Goal: Task Accomplishment & Management: Manage account settings

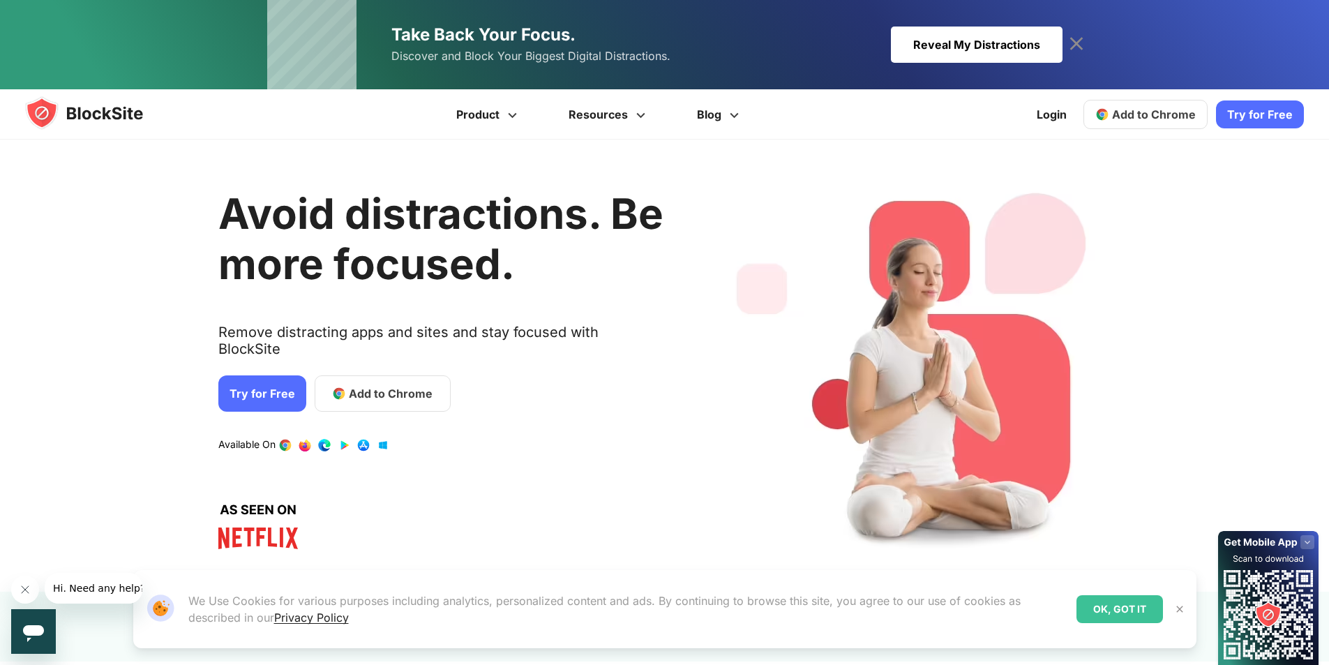
scroll to position [140, 0]
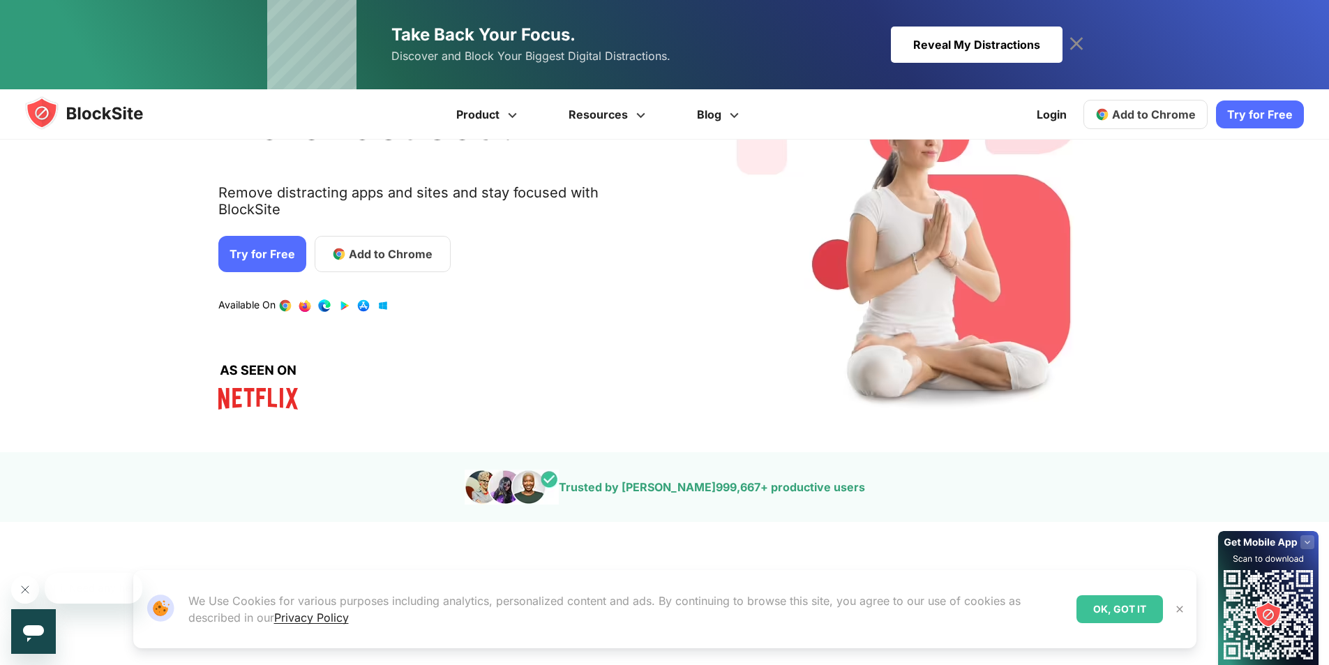
click at [389, 235] on div "Avoid distractions. Be more focused. Remove distracting apps and sites and stay…" at bounding box center [440, 226] width 445 height 410
click at [371, 246] on span "Add to Chrome" at bounding box center [391, 254] width 84 height 17
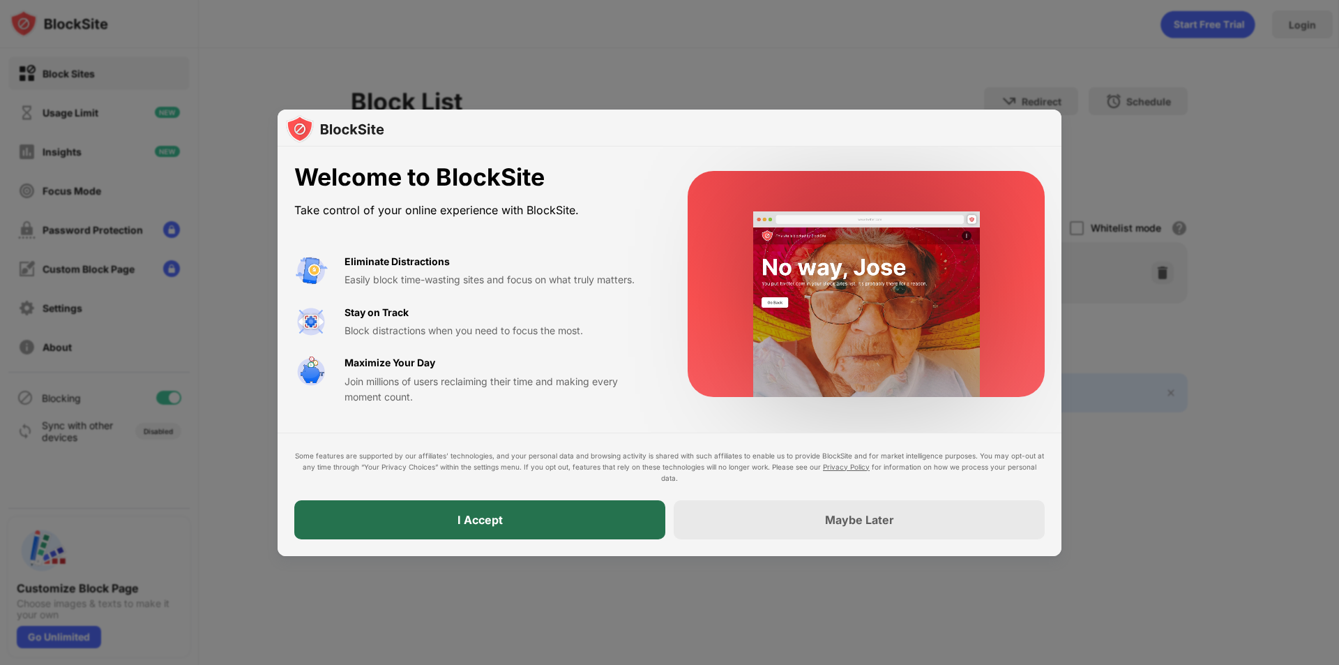
click at [560, 517] on div "I Accept" at bounding box center [479, 519] width 371 height 39
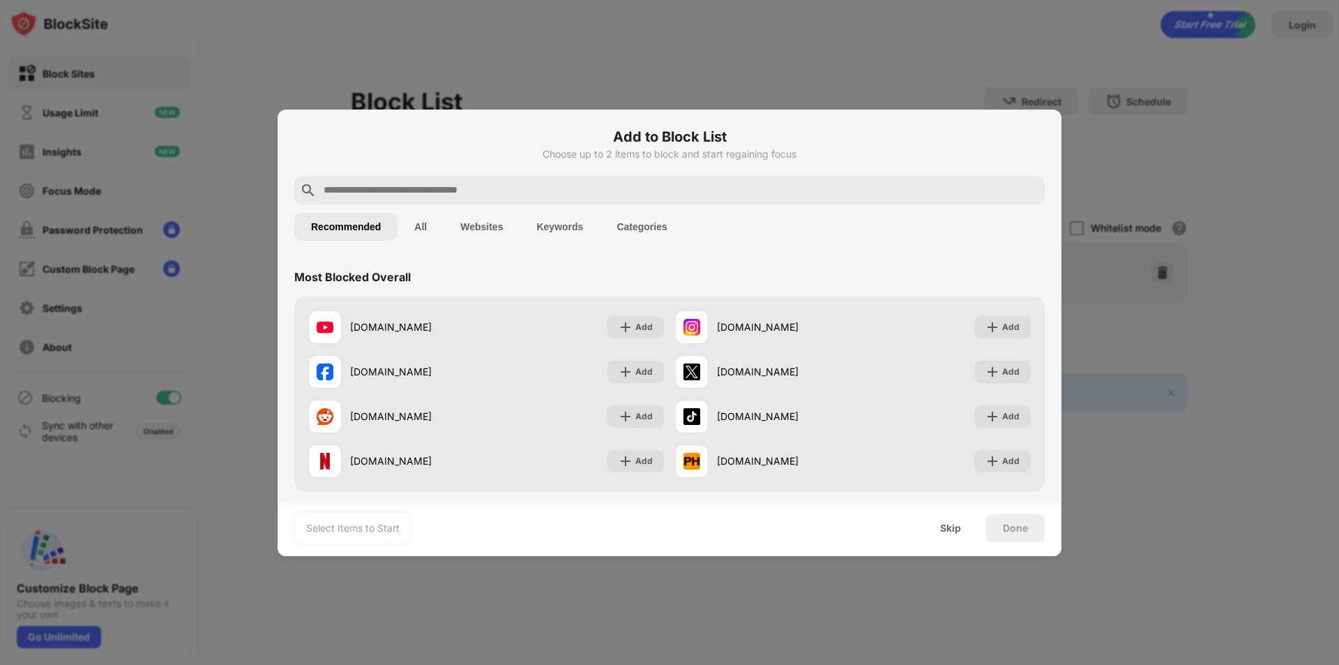
click at [458, 184] on input "text" at bounding box center [680, 190] width 717 height 17
click at [338, 199] on div at bounding box center [669, 190] width 751 height 28
click at [345, 190] on input "text" at bounding box center [680, 190] width 717 height 17
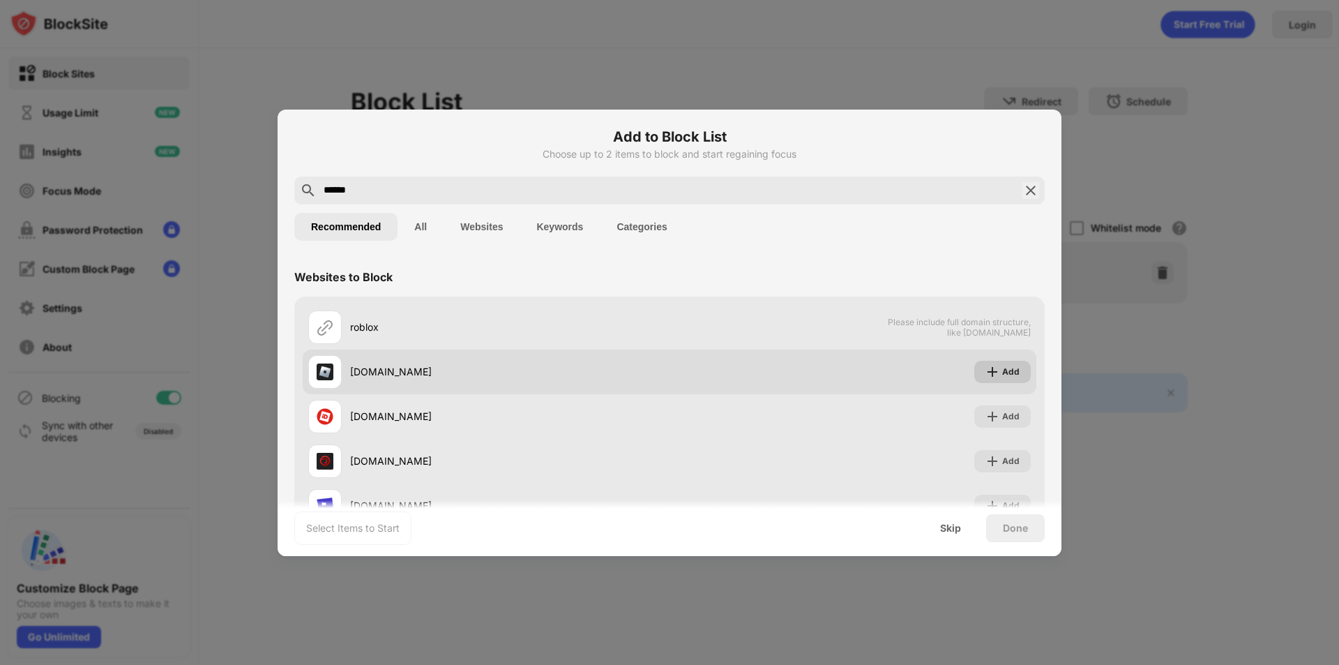
type input "******"
click at [989, 370] on img at bounding box center [993, 372] width 14 height 14
click at [1002, 370] on div "Add" at bounding box center [1010, 372] width 17 height 14
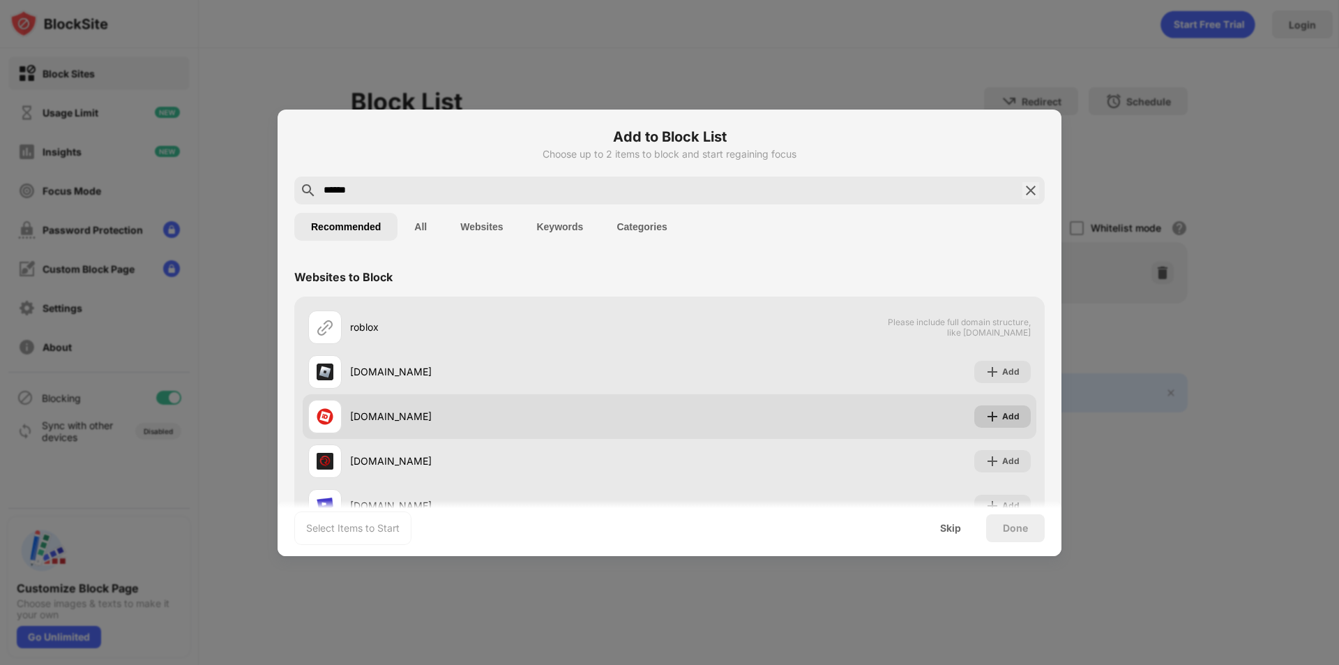
click at [1002, 418] on div "Add" at bounding box center [1010, 416] width 17 height 14
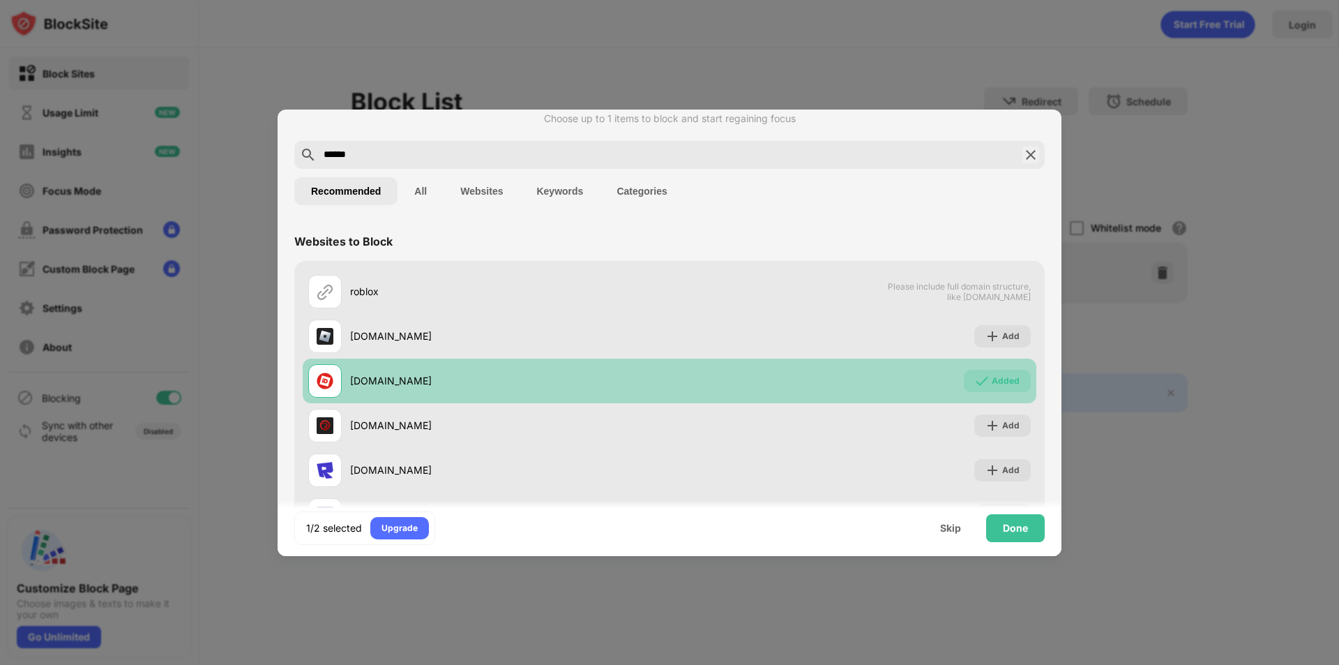
scroll to position [70, 0]
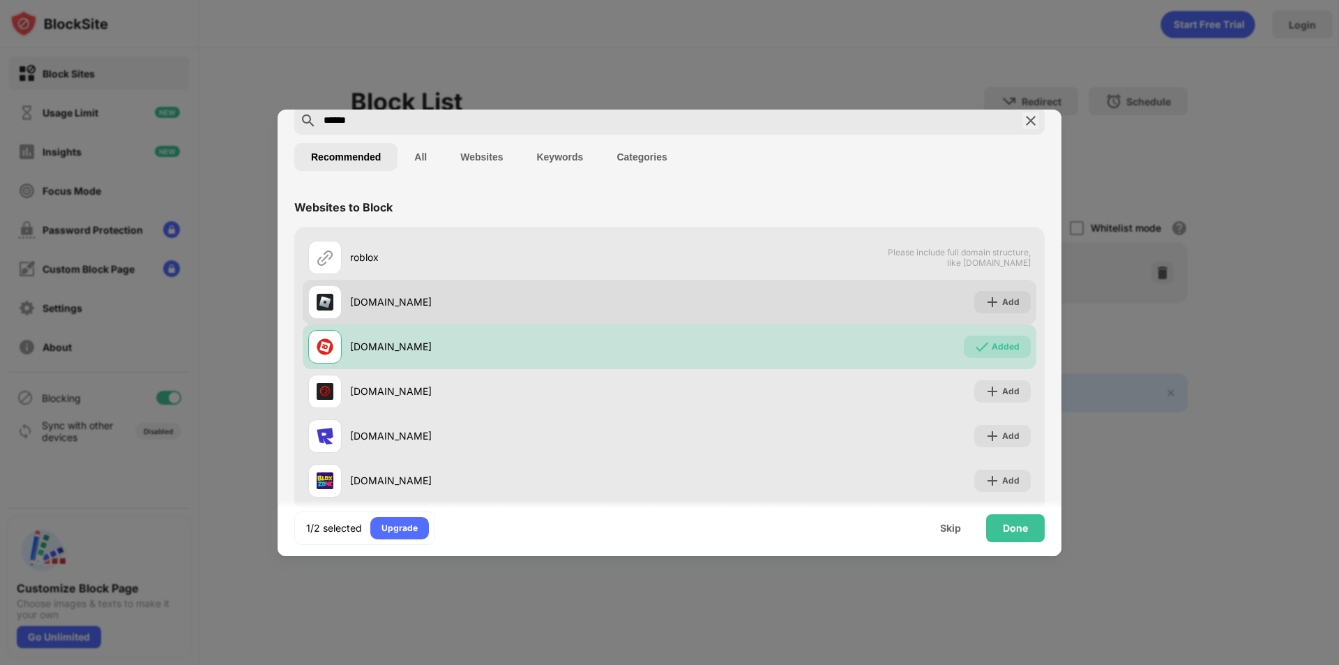
click at [988, 285] on div "roblox.com Add" at bounding box center [670, 302] width 734 height 45
click at [986, 306] on img at bounding box center [993, 302] width 14 height 14
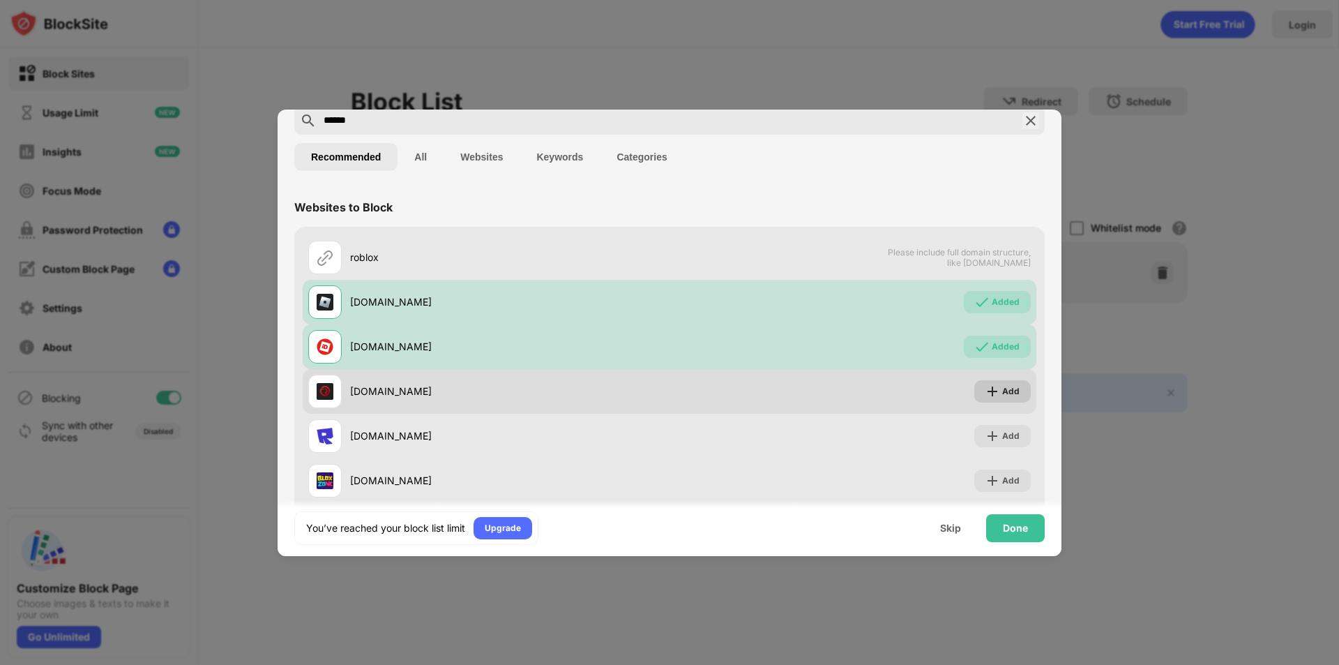
click at [981, 382] on div "Add" at bounding box center [1003, 391] width 57 height 22
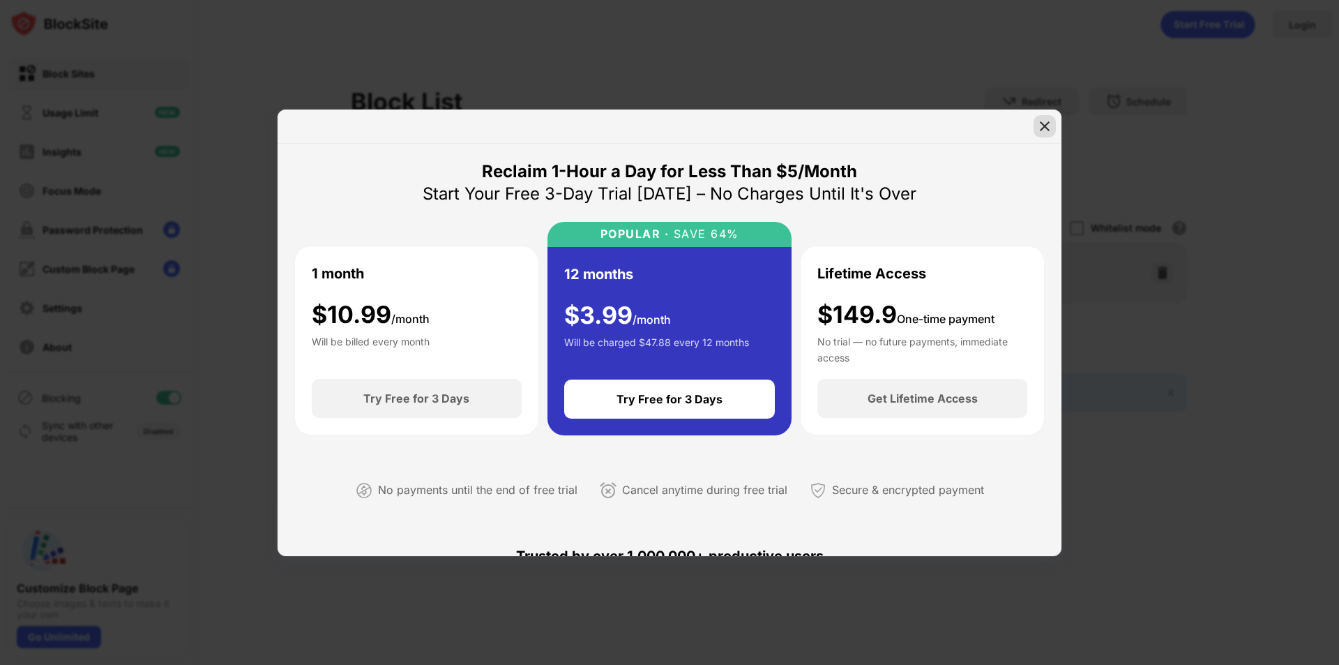
click at [1046, 126] on img at bounding box center [1045, 126] width 14 height 14
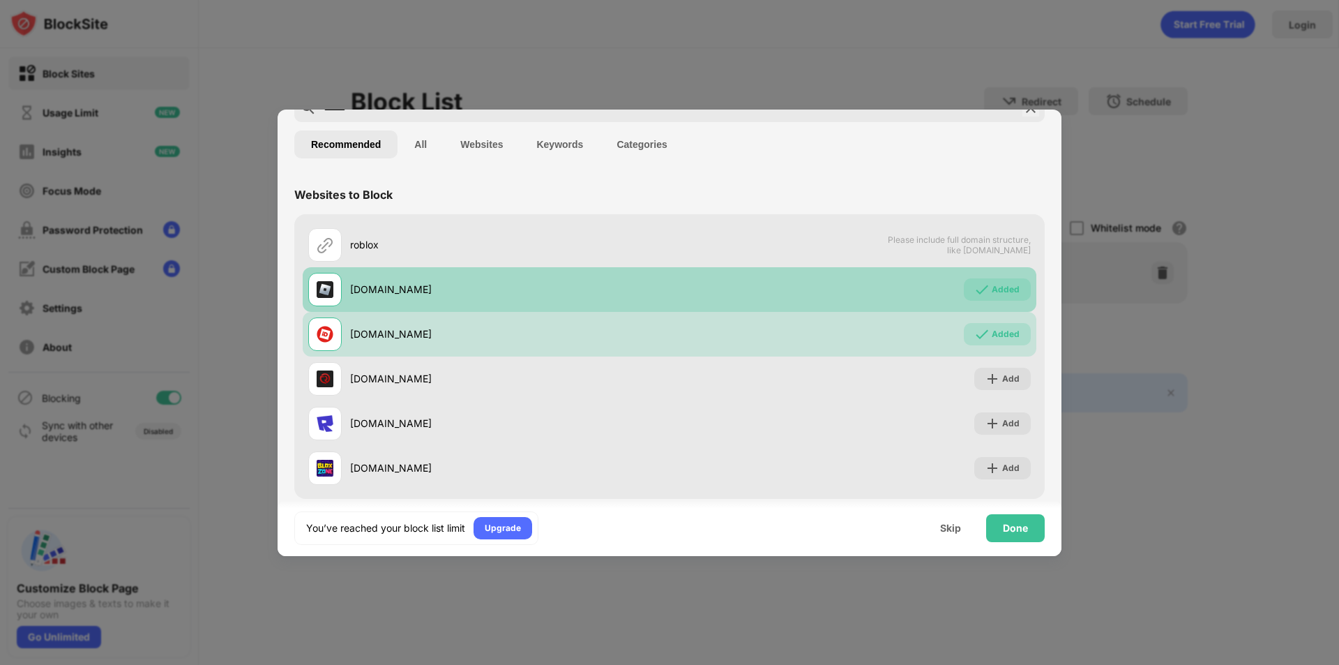
scroll to position [95, 0]
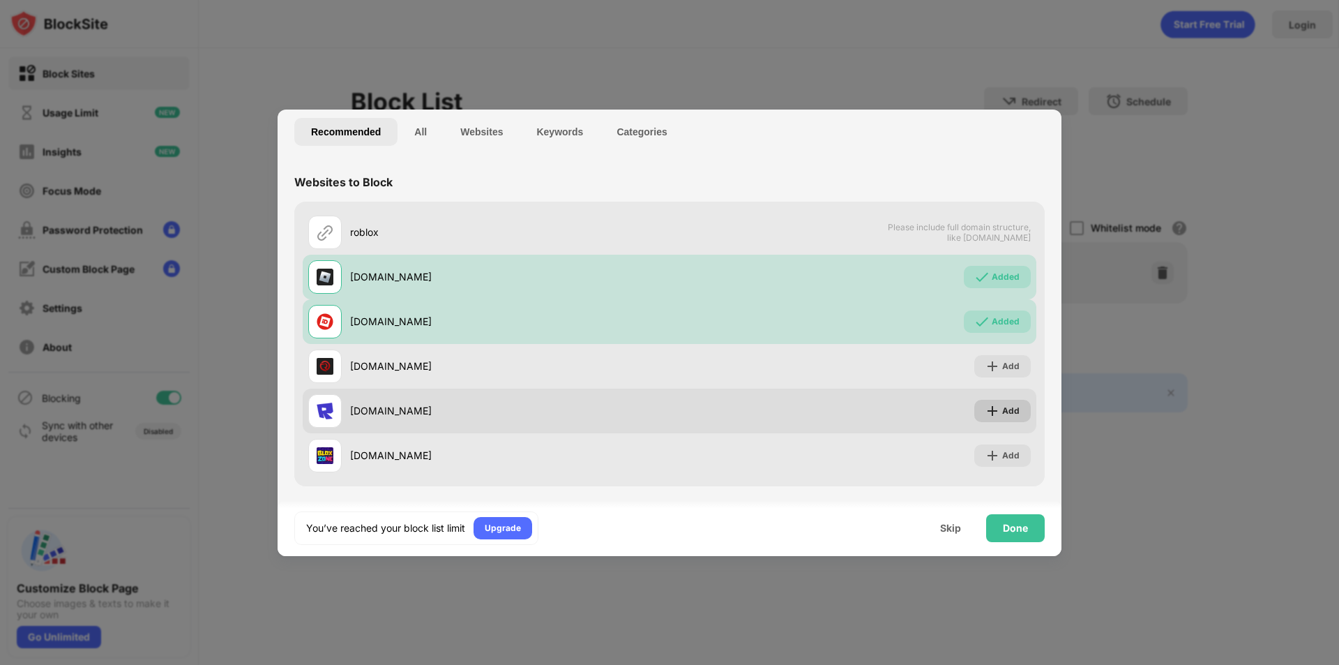
click at [986, 414] on img at bounding box center [993, 411] width 14 height 14
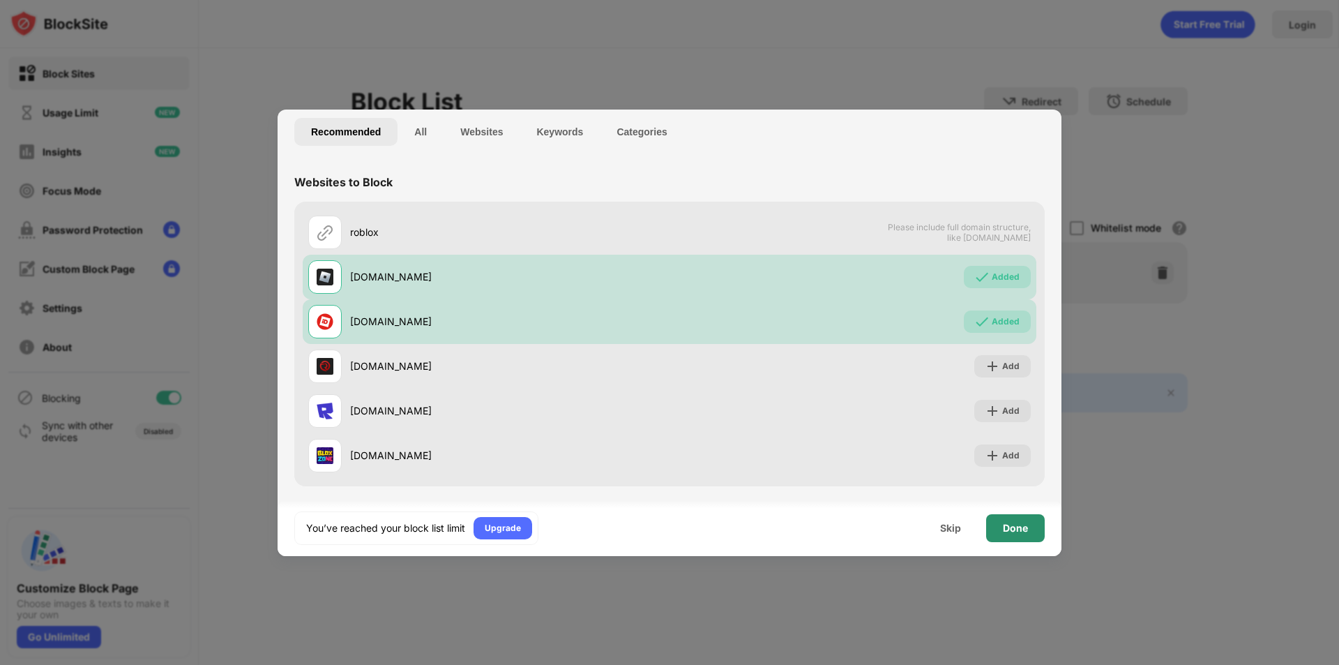
click at [1014, 527] on div "Done" at bounding box center [1015, 528] width 25 height 11
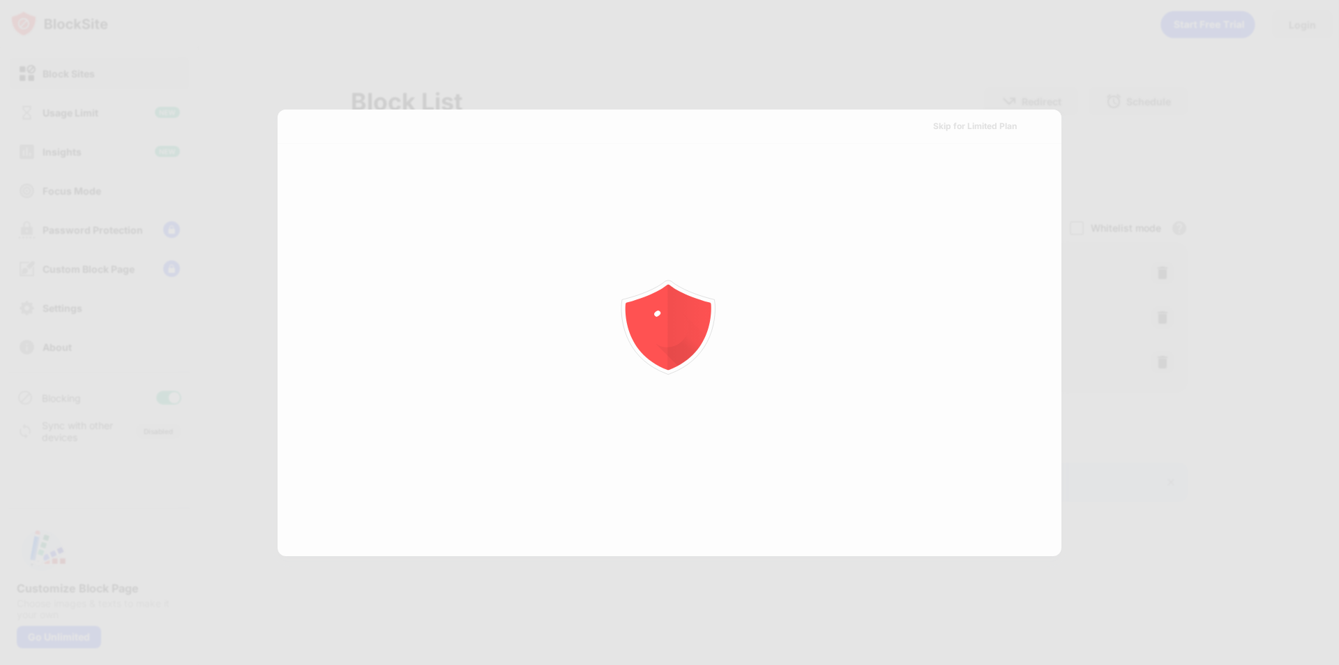
click at [1014, 527] on div at bounding box center [669, 332] width 1339 height 665
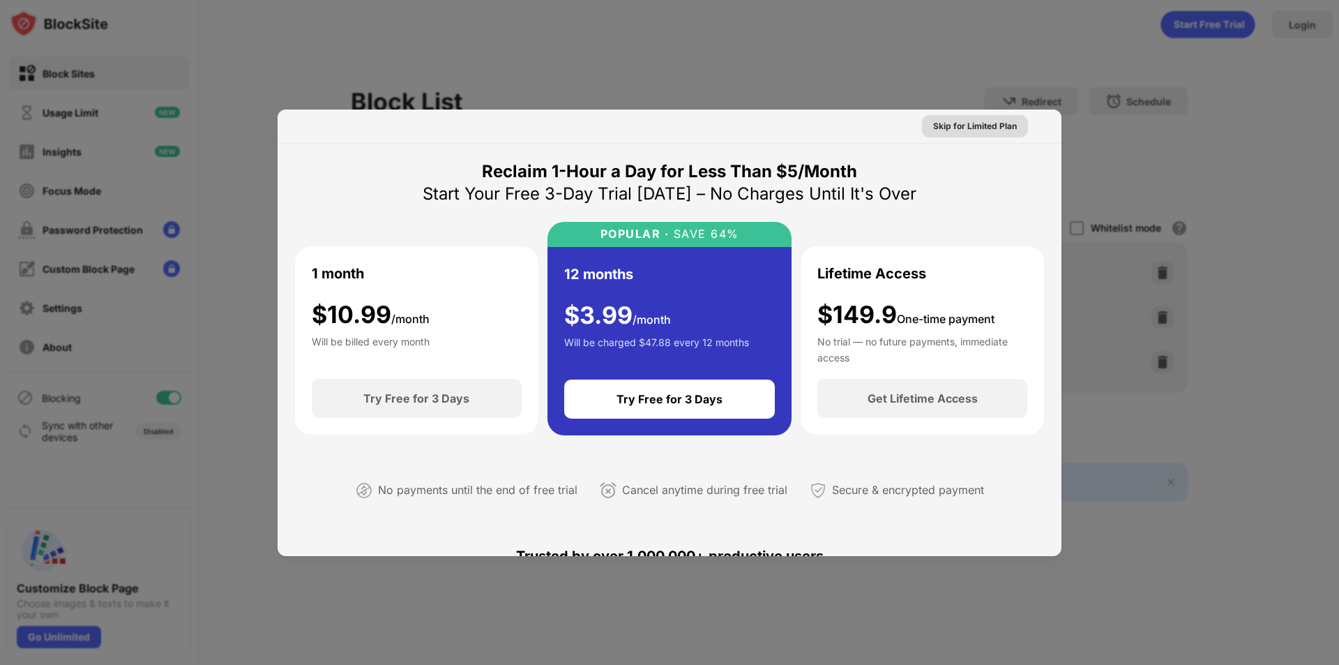
click at [977, 123] on div "Skip for Limited Plan" at bounding box center [975, 126] width 84 height 14
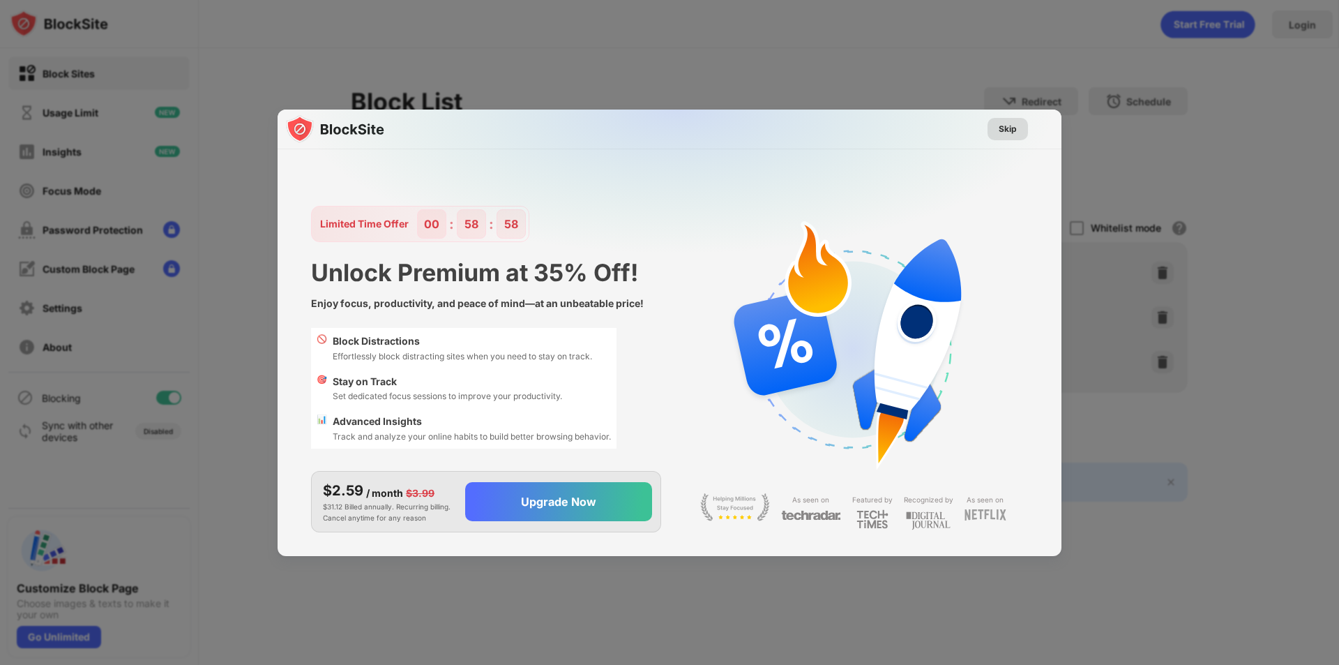
click at [1007, 123] on div "Skip" at bounding box center [1008, 129] width 18 height 14
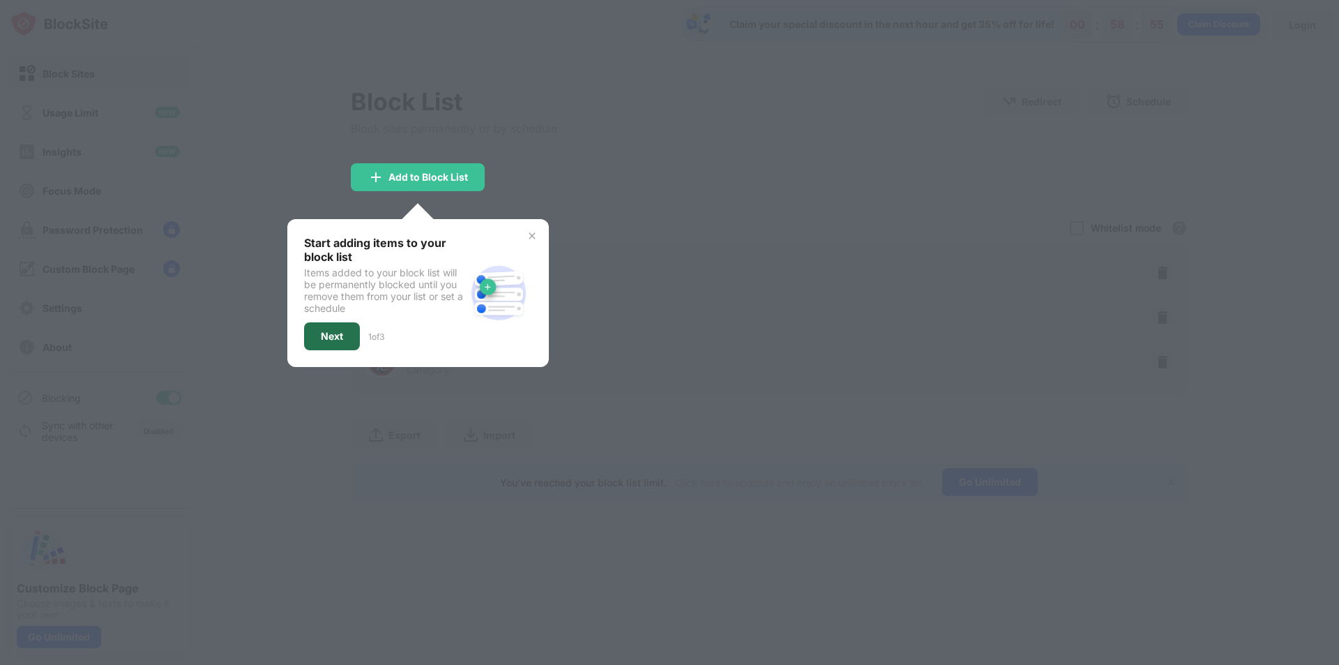
click at [338, 326] on div "Next" at bounding box center [332, 336] width 56 height 28
click at [338, 326] on div at bounding box center [669, 332] width 1339 height 665
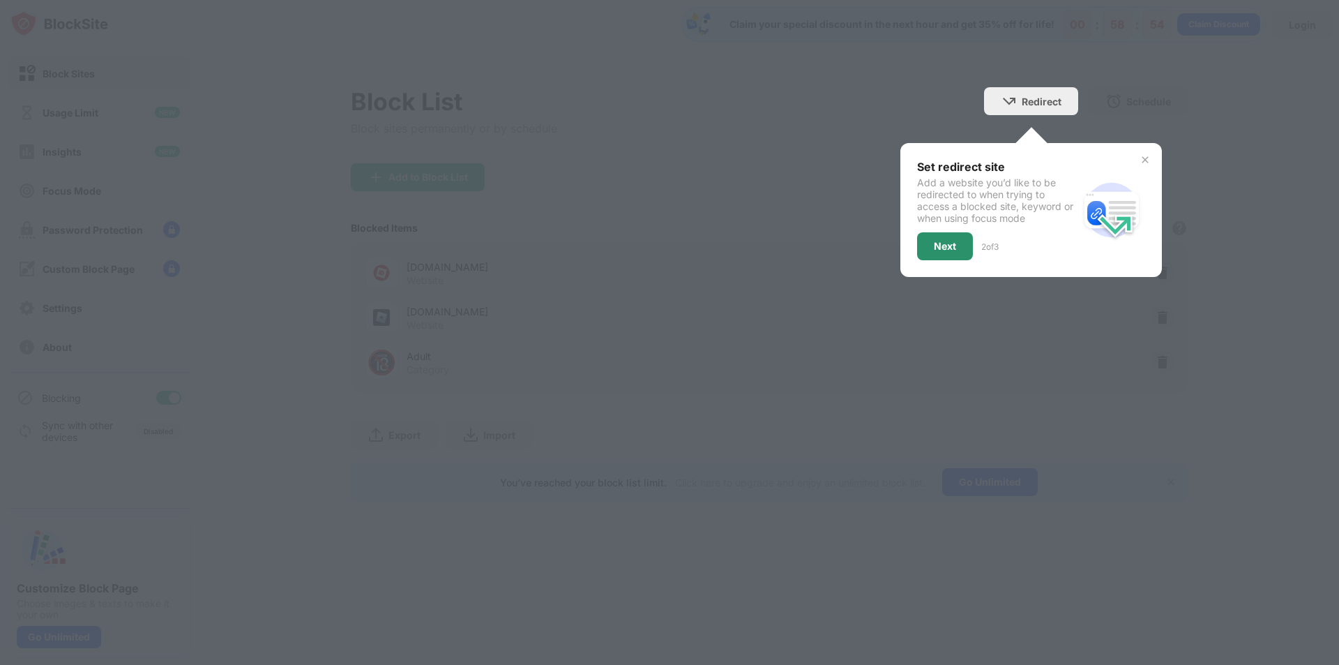
click at [941, 248] on div "Next" at bounding box center [945, 246] width 22 height 11
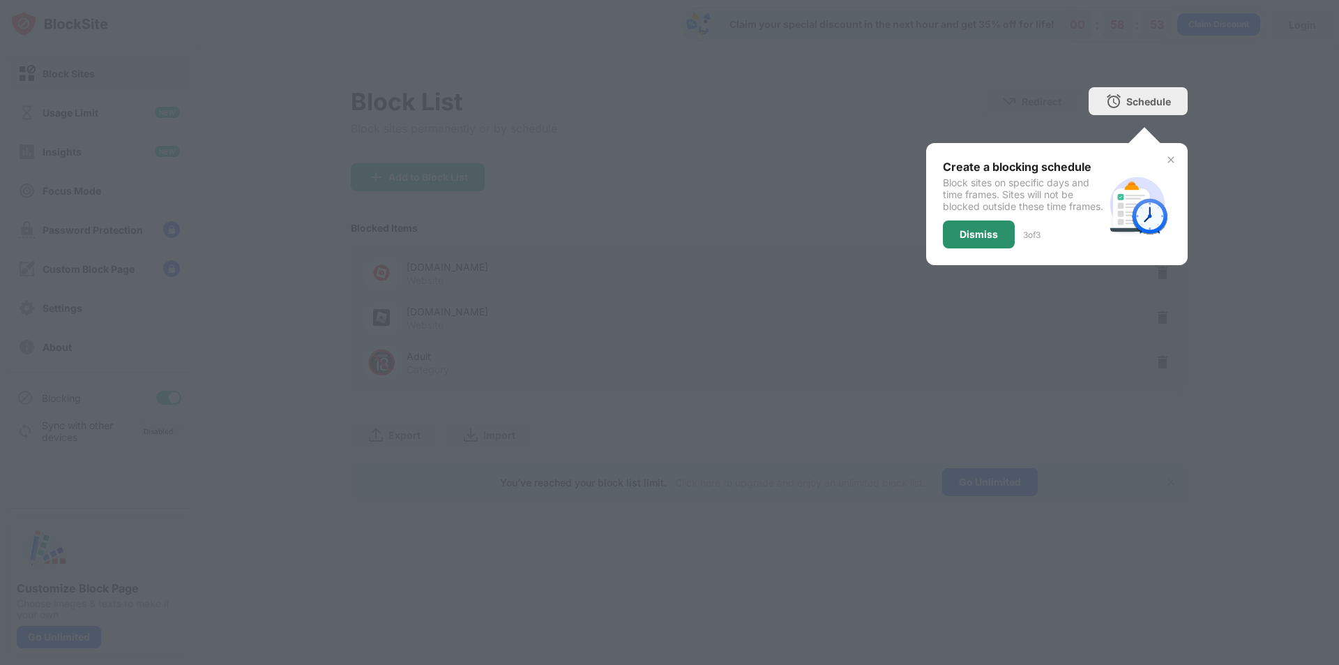
click at [995, 240] on div "Dismiss" at bounding box center [979, 234] width 38 height 11
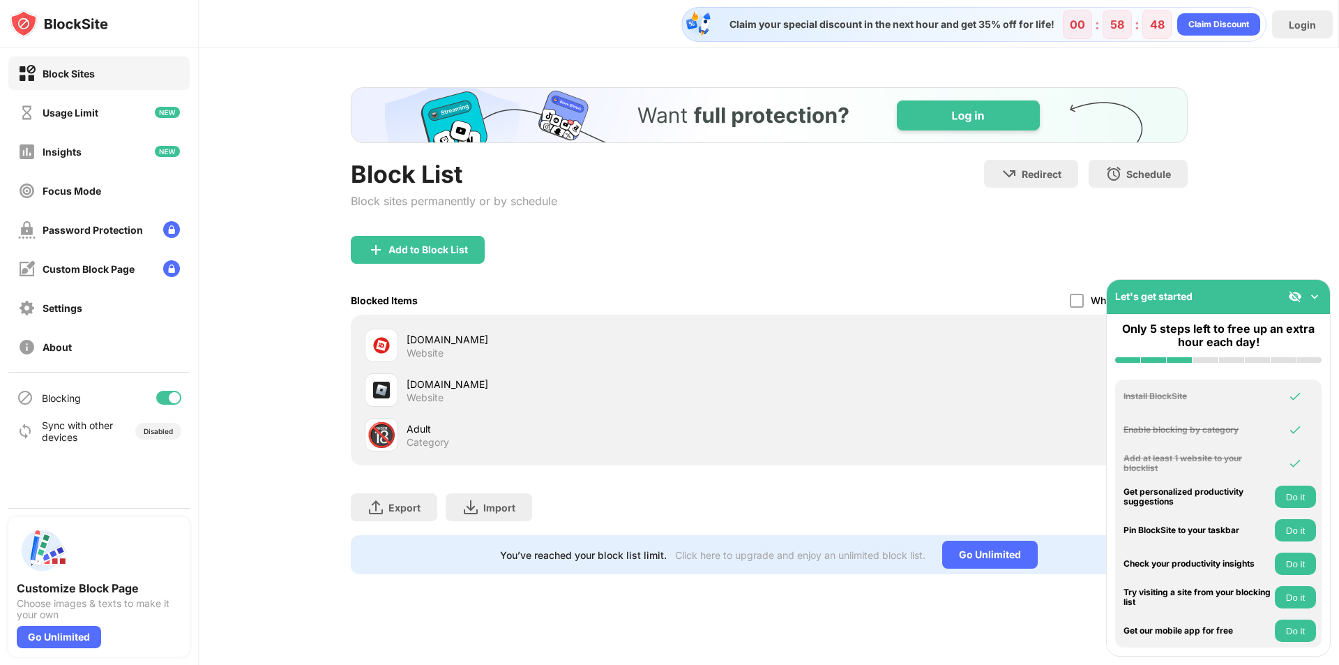
click at [1312, 294] on img at bounding box center [1315, 297] width 14 height 14
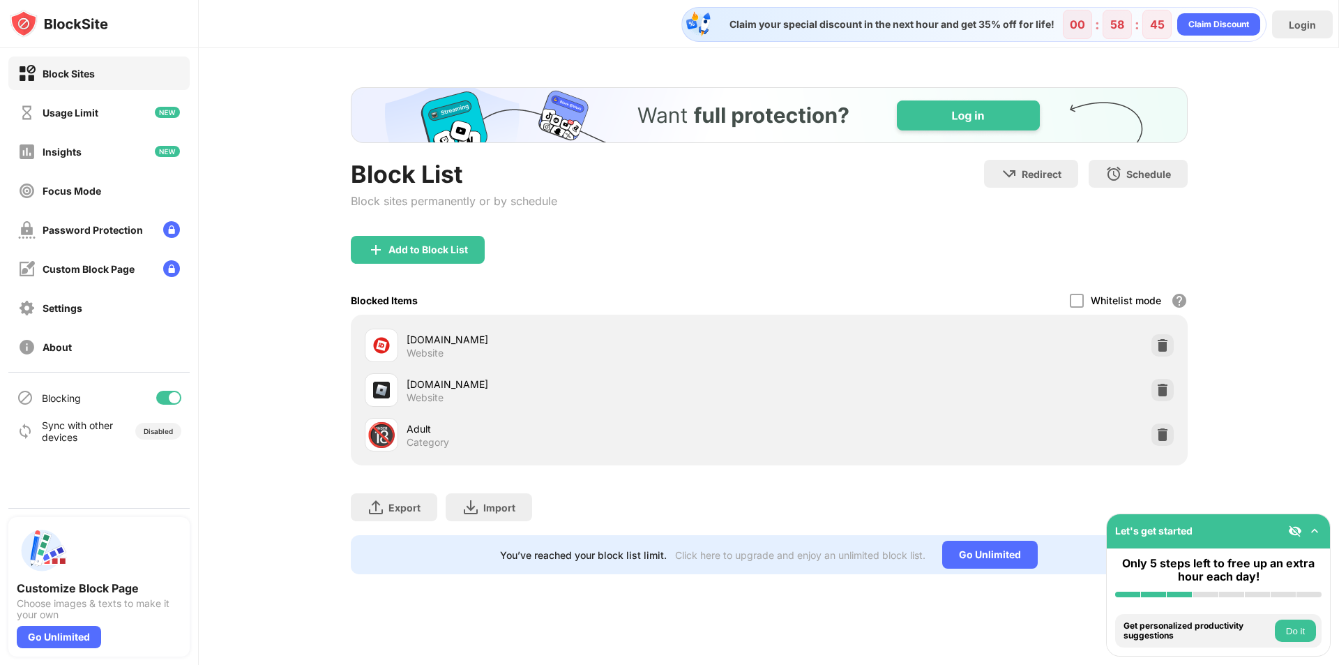
click at [1318, 635] on div "Get personalized productivity suggestions Do it" at bounding box center [1218, 630] width 206 height 22
click at [831, 620] on div "Claim your special discount in the next hour and get 35% off for life! 00 : 58 …" at bounding box center [769, 332] width 1141 height 665
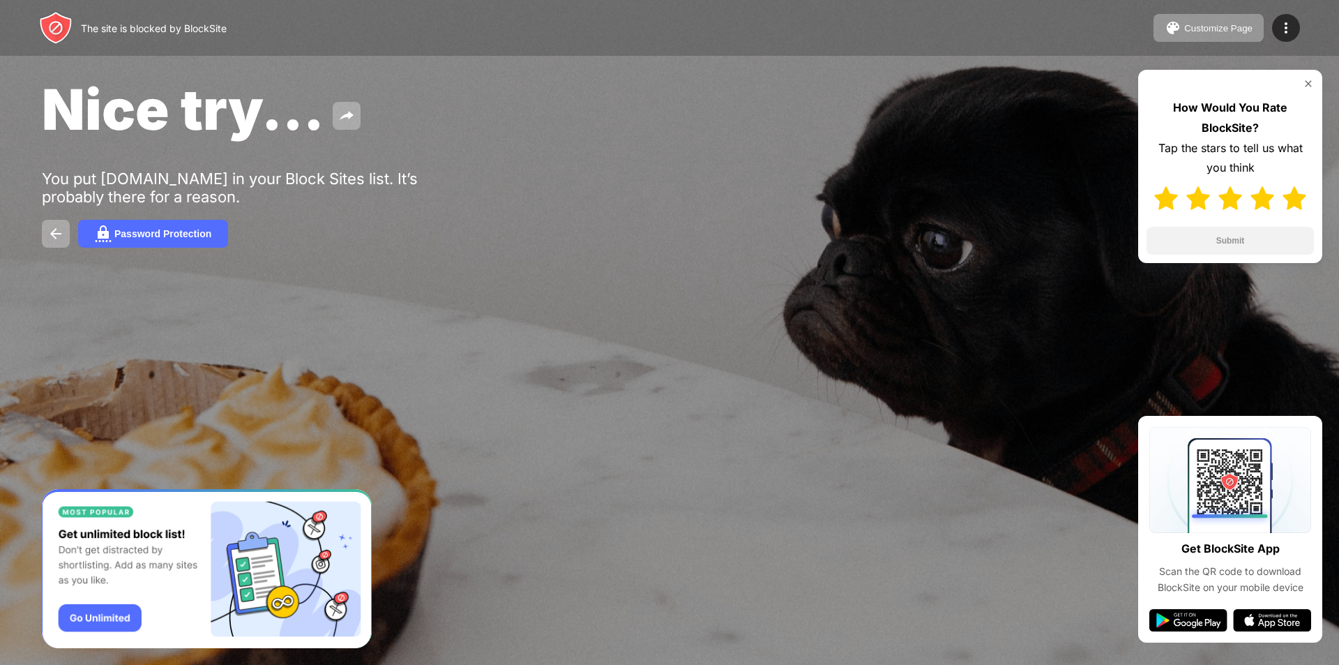
click at [1289, 202] on img at bounding box center [1295, 198] width 24 height 24
click at [1263, 240] on button "Submit" at bounding box center [1230, 241] width 167 height 28
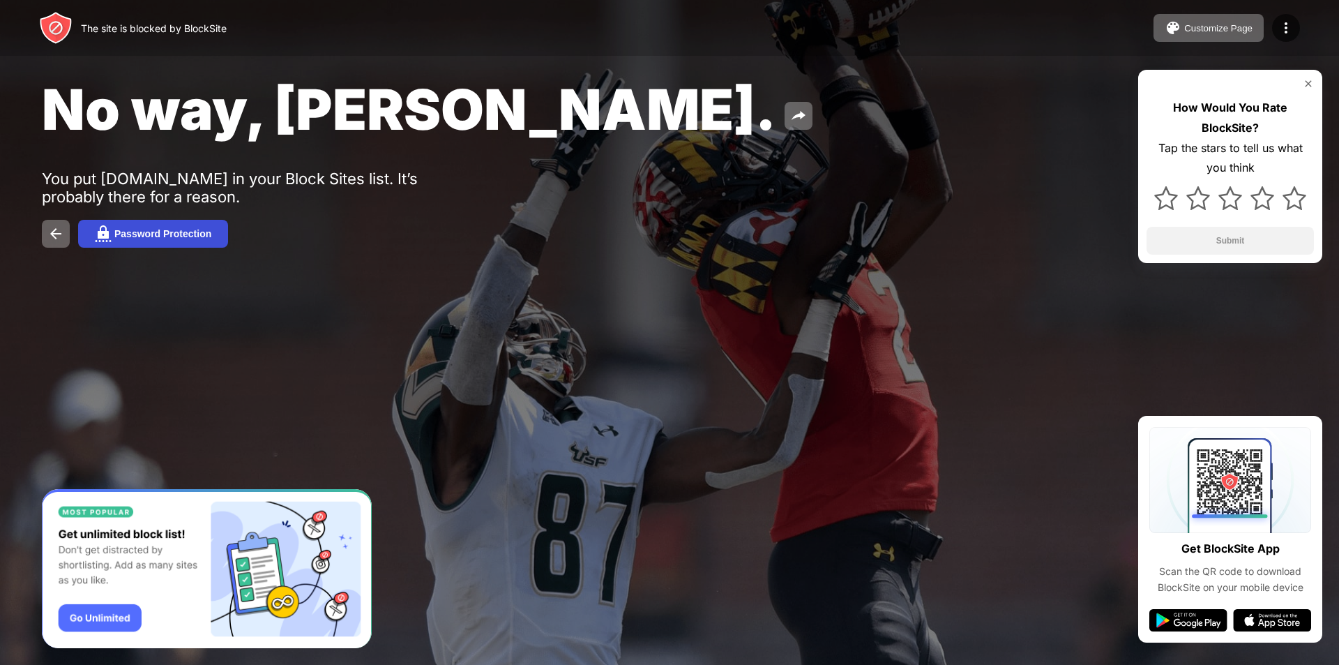
click at [161, 239] on div "Password Protection" at bounding box center [162, 233] width 97 height 11
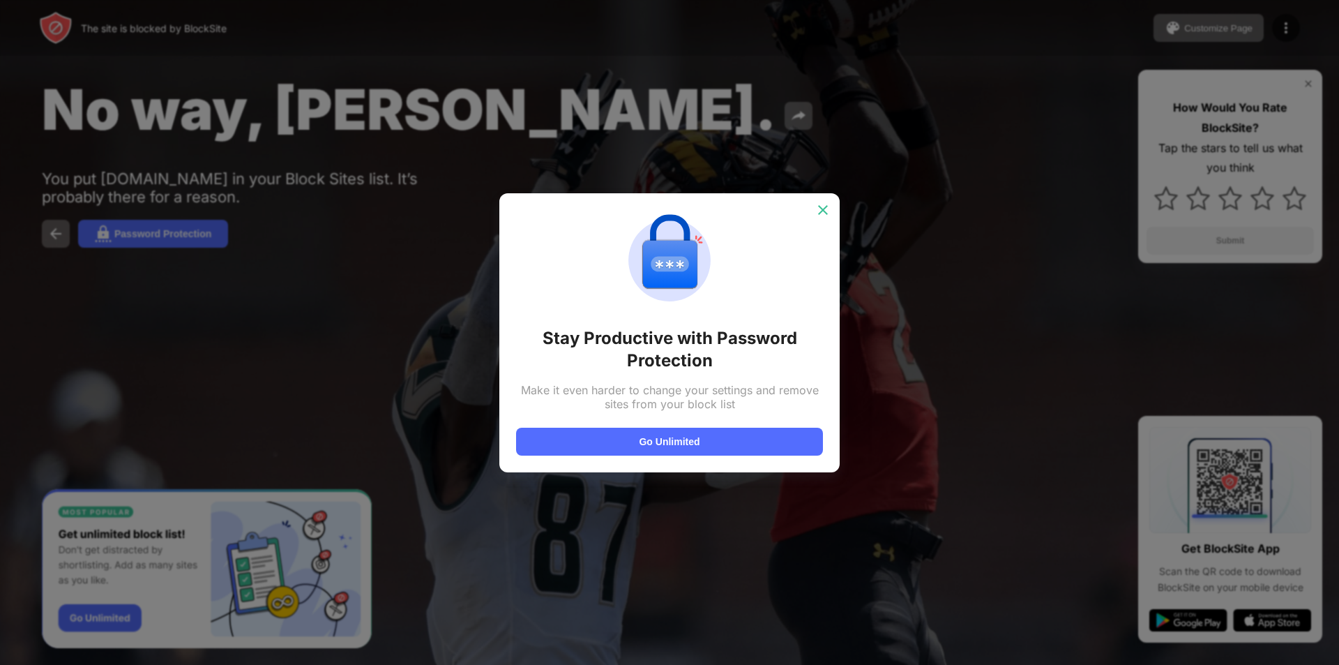
click at [823, 213] on img at bounding box center [823, 210] width 14 height 14
drag, startPoint x: 823, startPoint y: 213, endPoint x: 929, endPoint y: 107, distance: 149.5
click at [823, 213] on img at bounding box center [823, 210] width 14 height 14
